Goal: Transaction & Acquisition: Purchase product/service

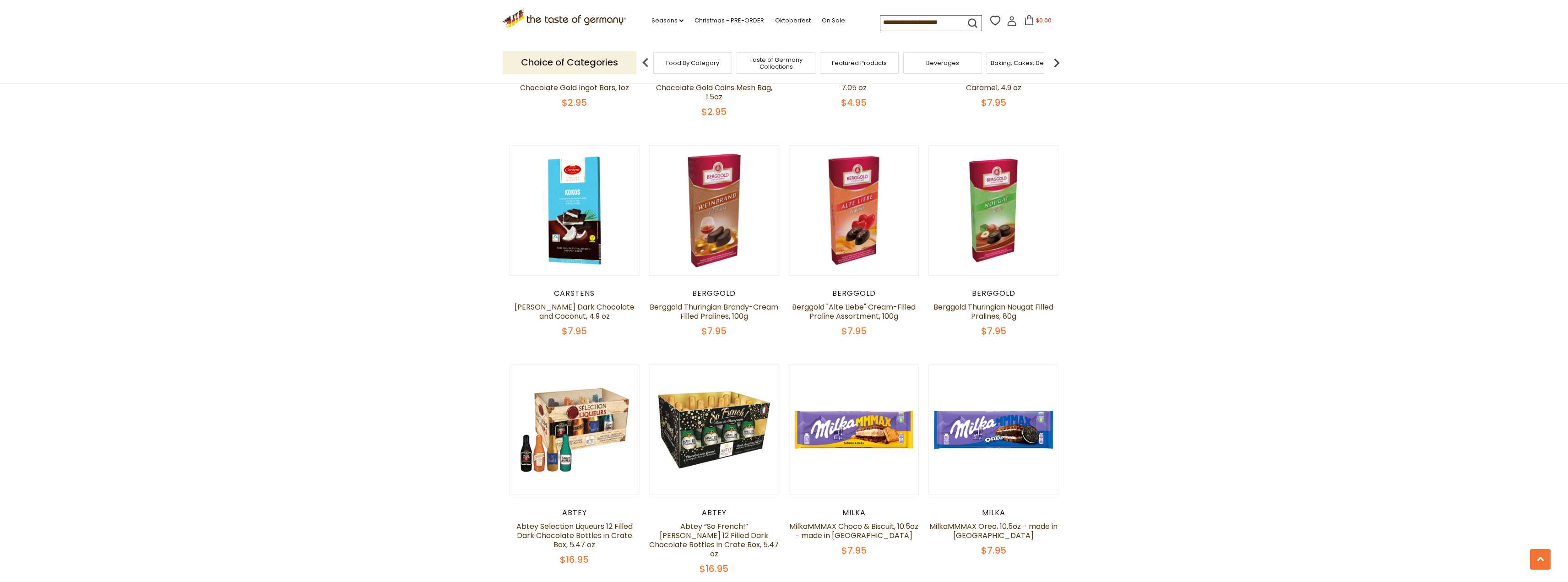
scroll to position [1511, 0]
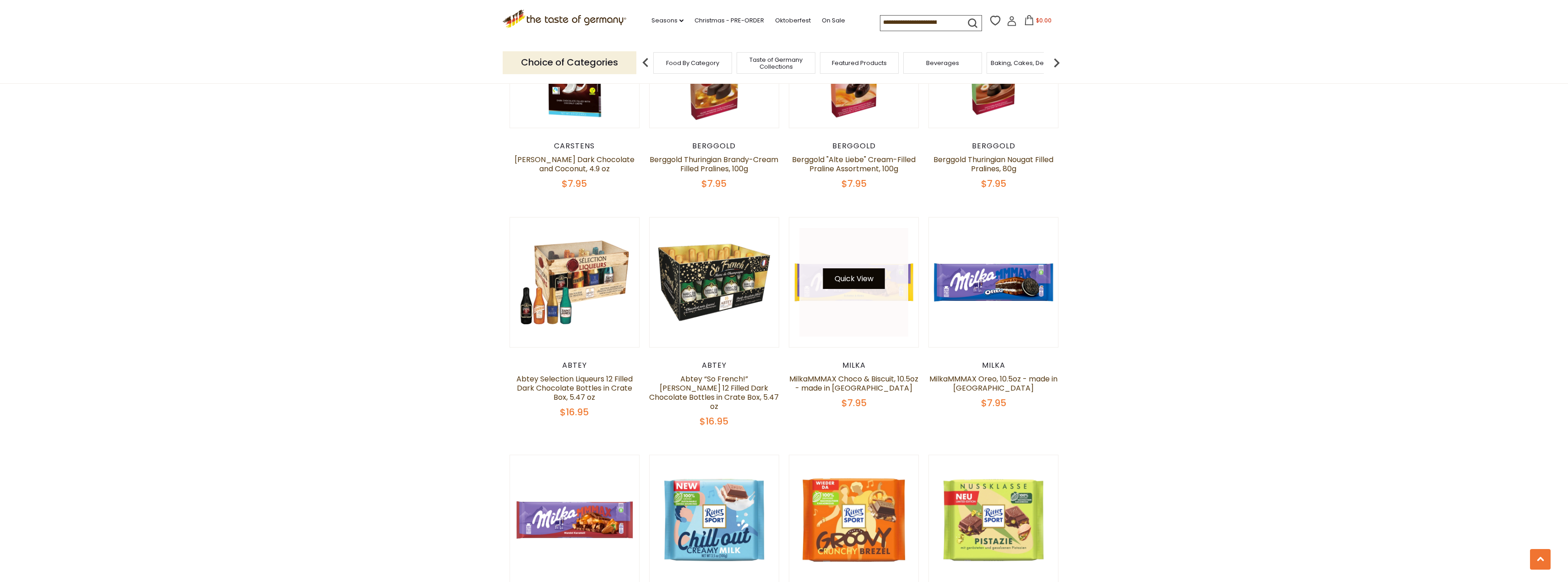
click at [838, 268] on button "Quick View" at bounding box center [854, 279] width 62 height 21
drag, startPoint x: 854, startPoint y: 256, endPoint x: 845, endPoint y: 256, distance: 9.0
click at [847, 268] on button "Quick View" at bounding box center [854, 279] width 62 height 21
click at [845, 268] on button "Quick View" at bounding box center [854, 279] width 62 height 21
click at [957, 290] on link at bounding box center [993, 282] width 109 height 109
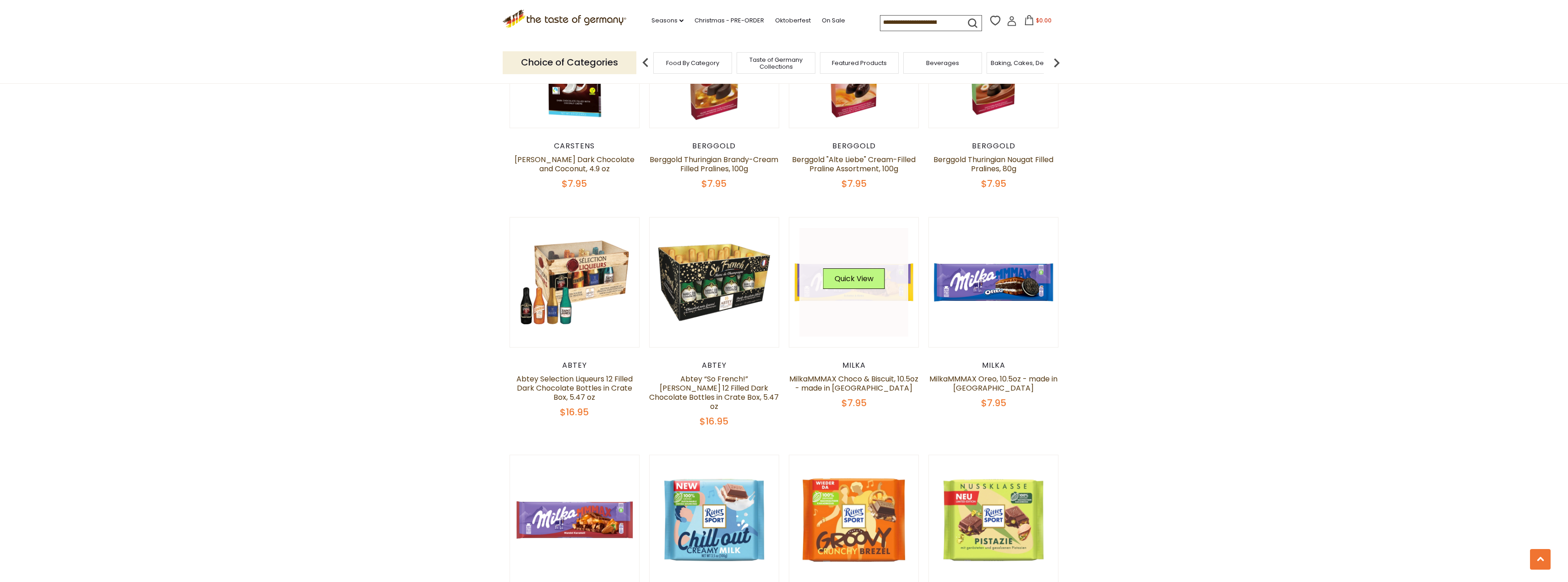
click at [867, 267] on div "Quick View" at bounding box center [853, 282] width 109 height 109
click at [873, 281] on link at bounding box center [853, 282] width 109 height 109
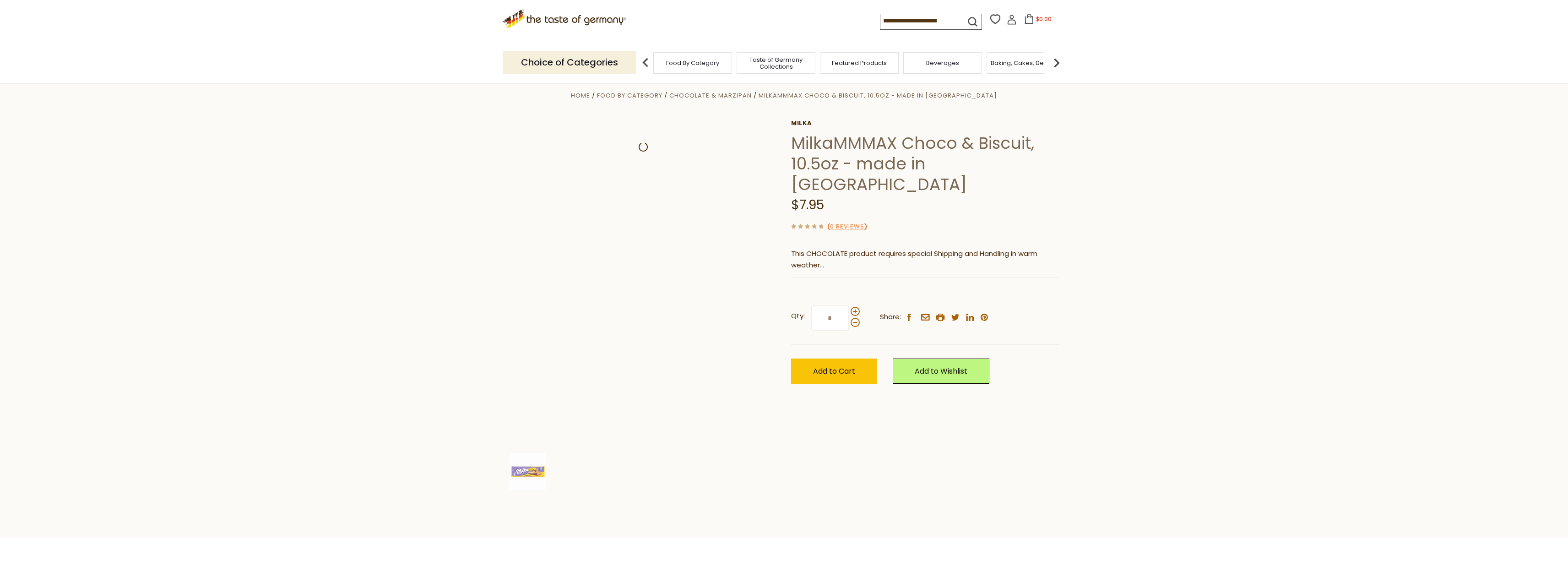
click at [1188, 183] on section "Home Food By Category Chocolate & Marzipan MilkaMMMAX Choco & Biscuit, 10.5oz -…" at bounding box center [784, 304] width 1568 height 466
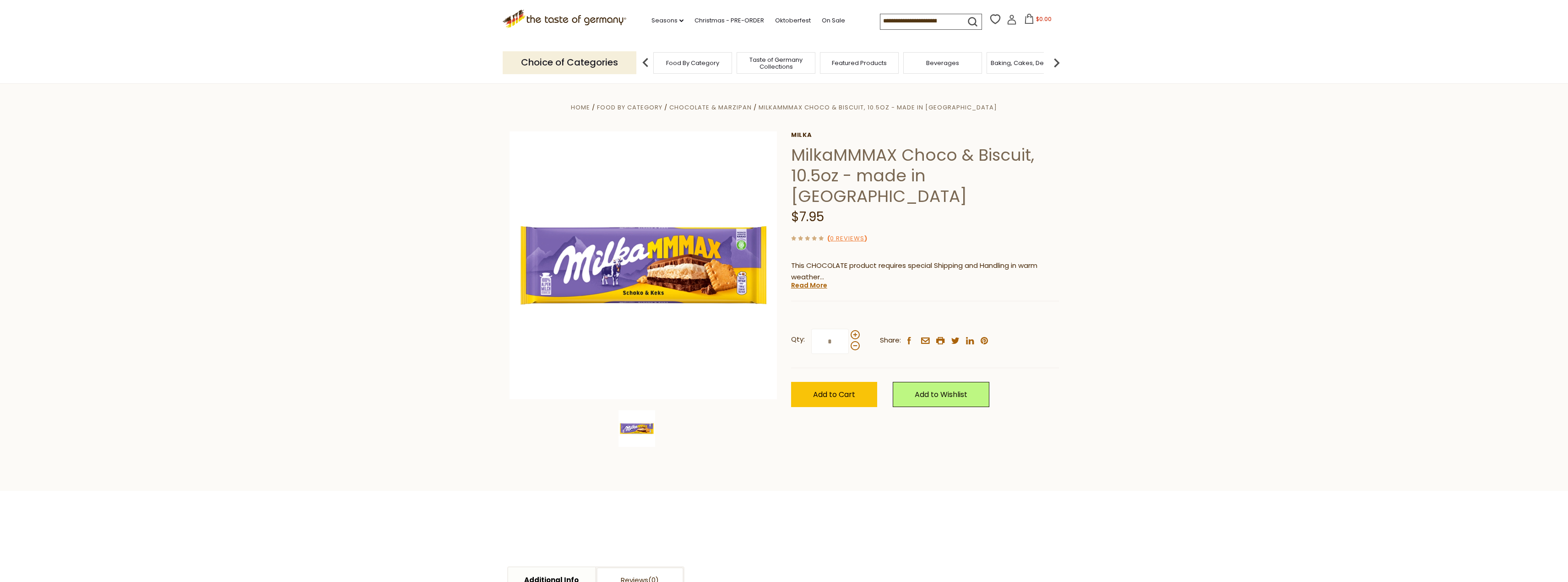
click at [371, 280] on section "Home Food By Category Chocolate & Marzipan MilkaMMMAX Choco & Biscuit, 10.5oz -…" at bounding box center [784, 287] width 1568 height 407
click at [409, 178] on section "Home Food By Category Chocolate & Marzipan MilkaMMMAX Choco & Biscuit, 10.5oz -…" at bounding box center [784, 287] width 1568 height 407
